Goal: Information Seeking & Learning: Learn about a topic

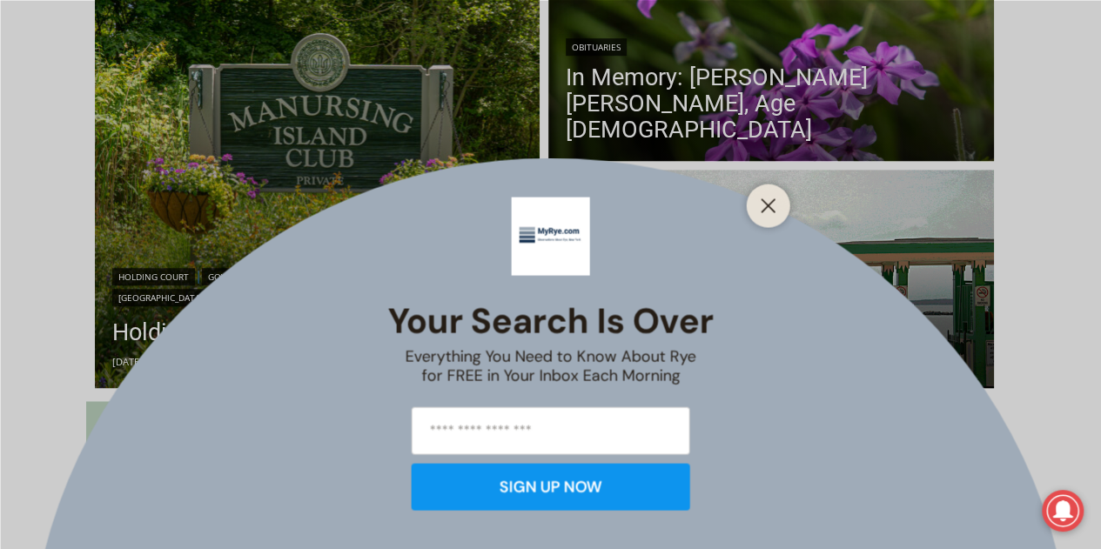
scroll to position [549, 0]
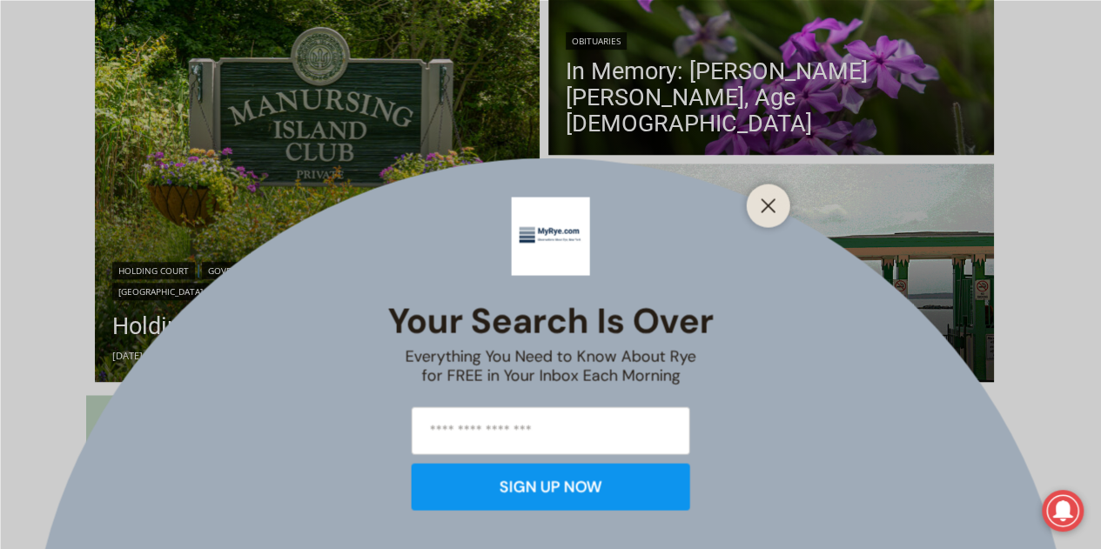
drag, startPoint x: 1110, startPoint y: 36, endPoint x: 1112, endPoint y: 90, distance: 54.0
click at [768, 203] on icon "Close" at bounding box center [769, 206] width 16 height 16
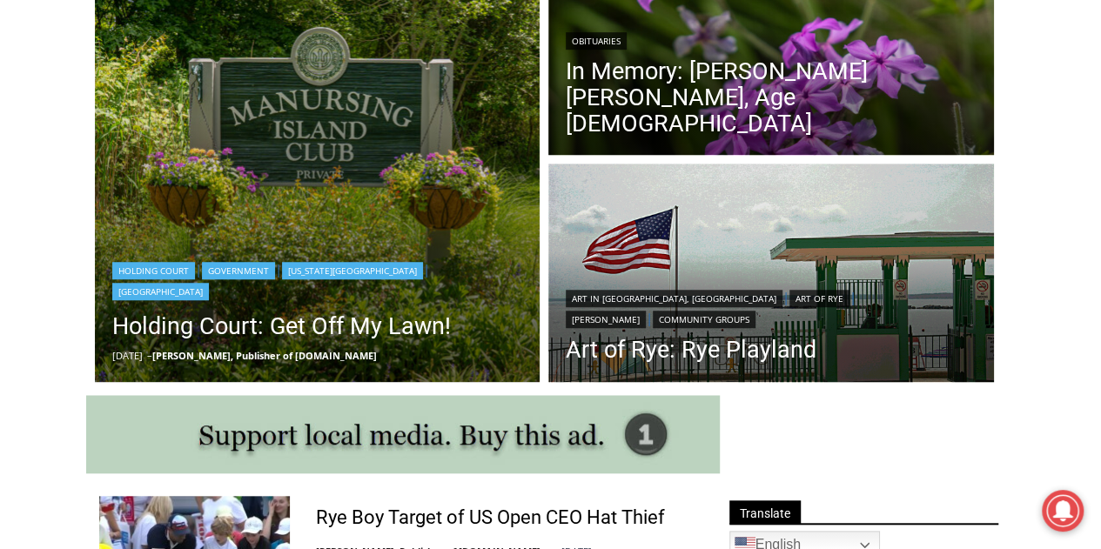
click at [306, 166] on img "Read More Holding Court: Get Off My Lawn!" at bounding box center [318, 160] width 446 height 446
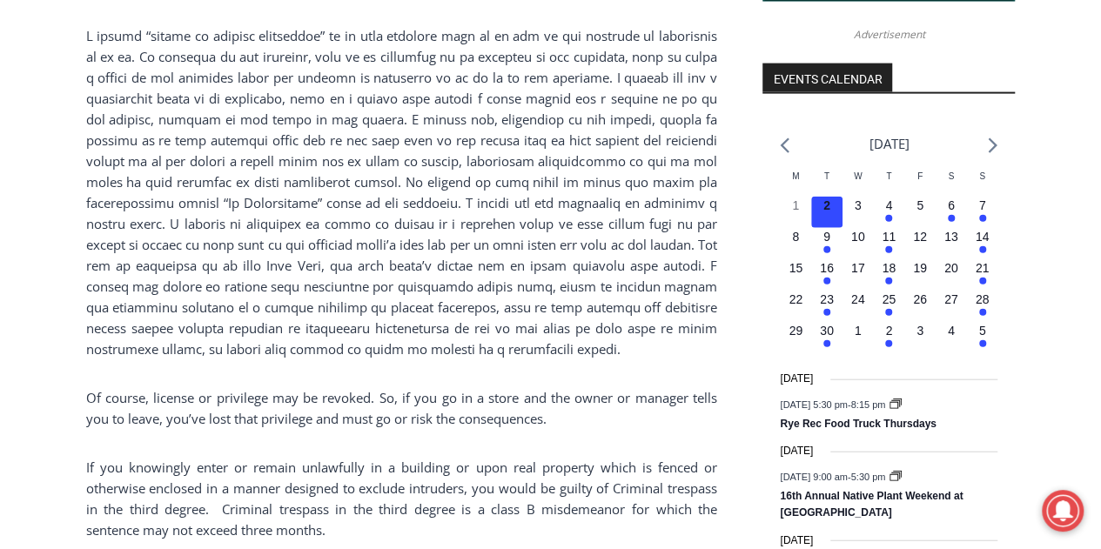
scroll to position [1966, 0]
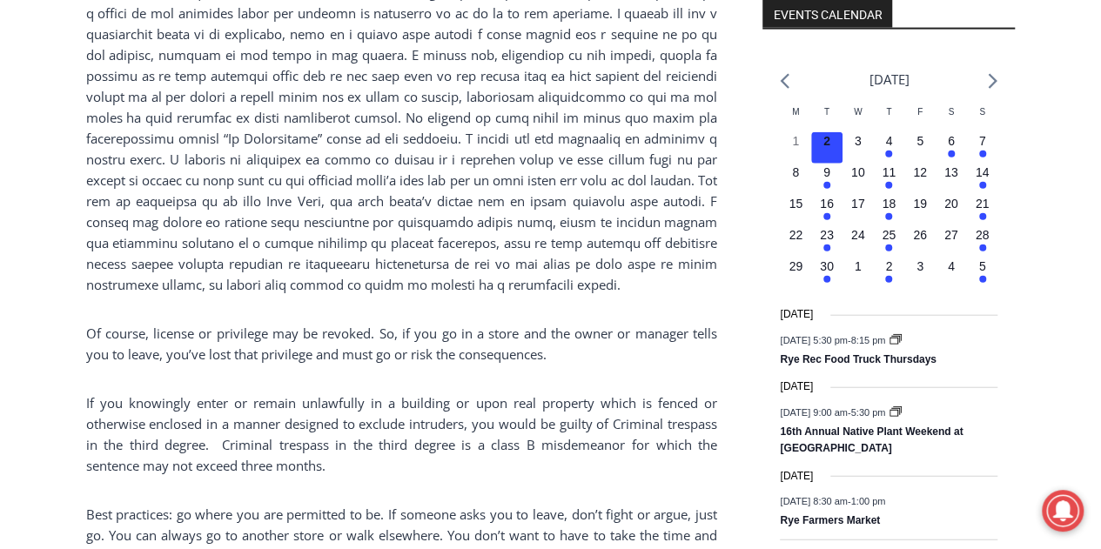
drag, startPoint x: 1106, startPoint y: 50, endPoint x: 1113, endPoint y: 283, distance: 232.5
click at [1100, 283] on html "Skip to content 65.19 F Rye [DATE] Advertise Submit a Story or Event Listing Ti…" at bounding box center [550, 270] width 1101 height 4473
